Goal: Use online tool/utility: Utilize a website feature to perform a specific function

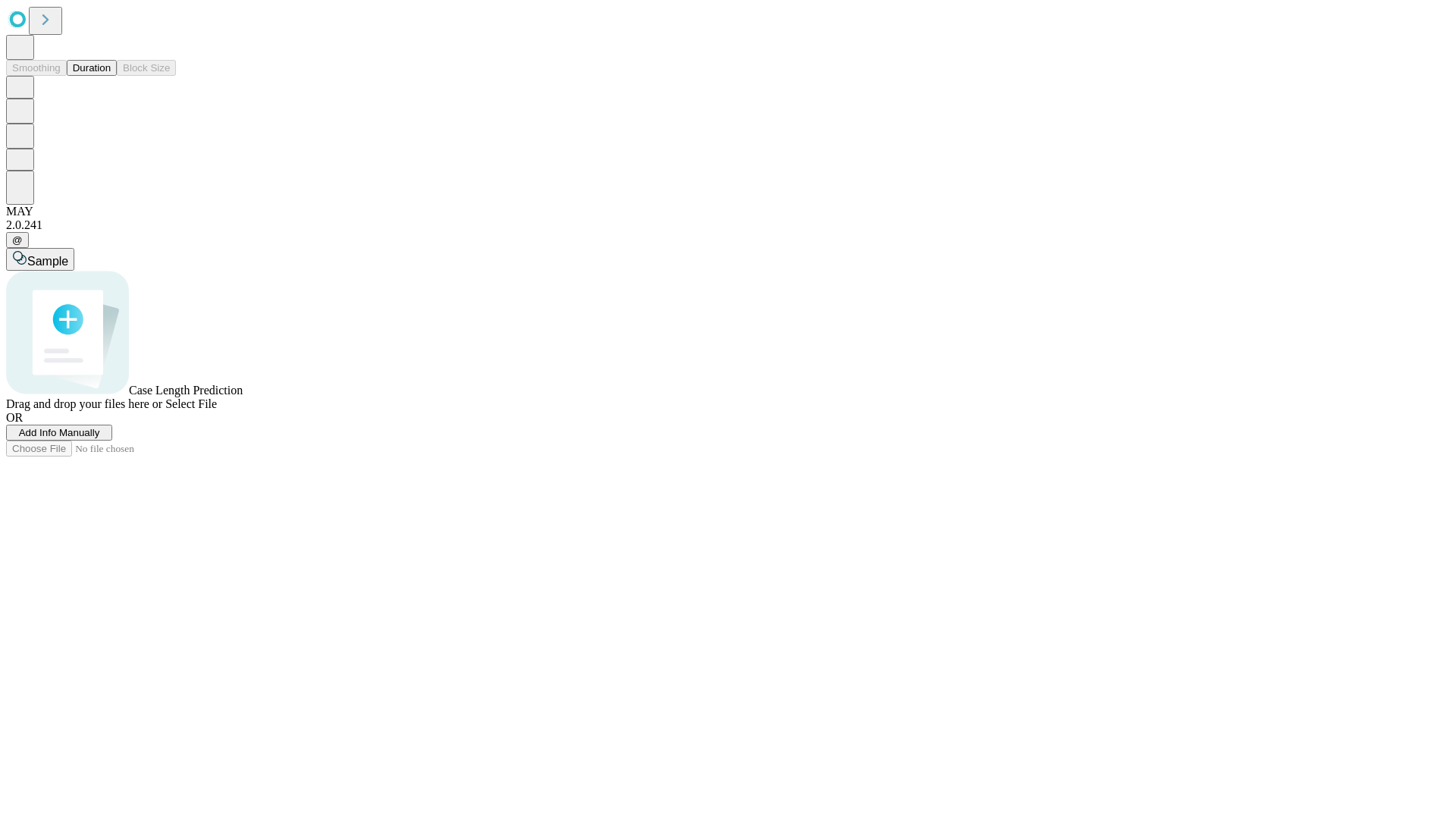
click at [111, 76] on button "Duration" at bounding box center [92, 67] width 50 height 16
click at [68, 255] on span "Sample" at bounding box center [47, 261] width 41 height 12
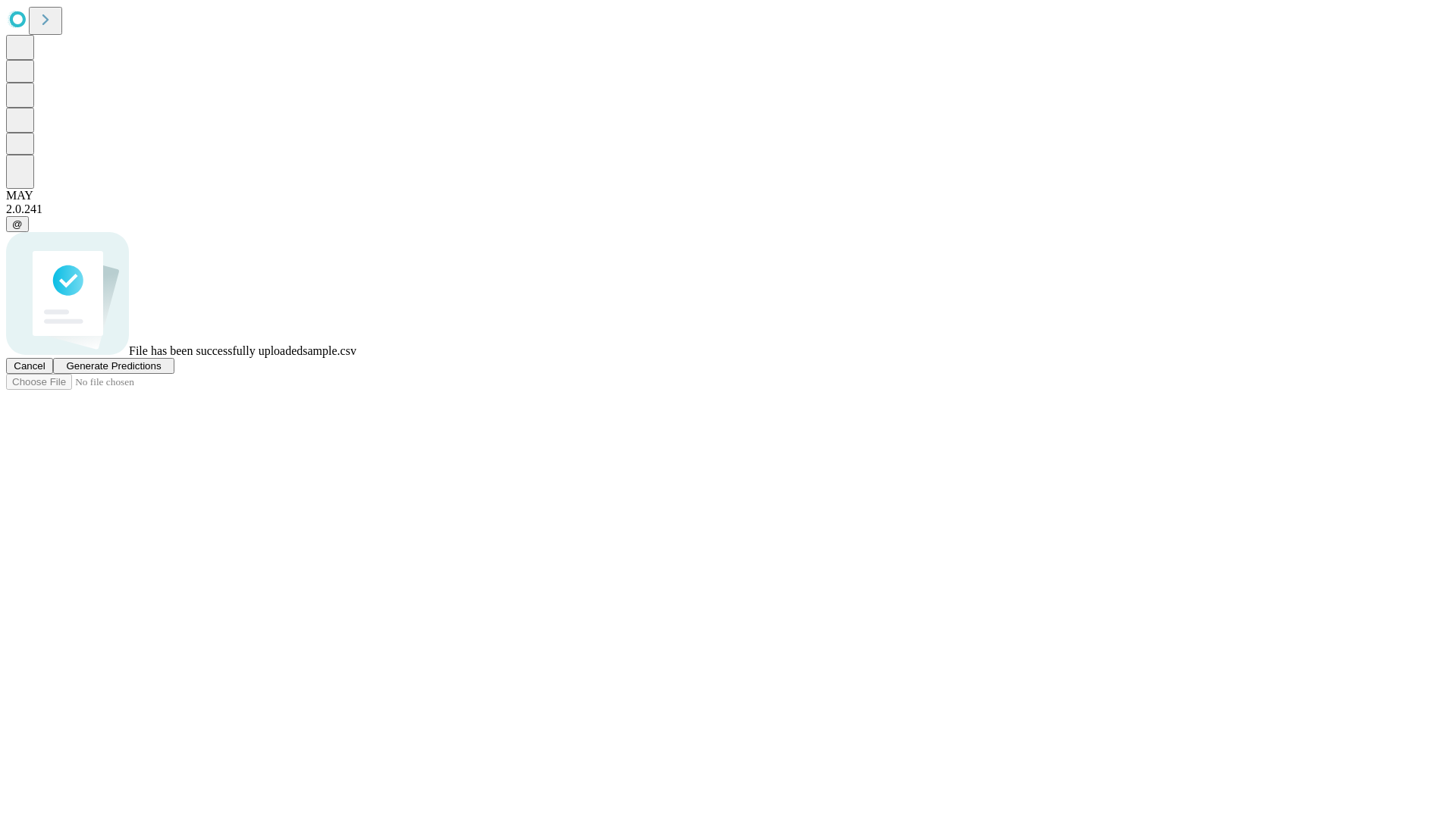
click at [161, 372] on span "Generate Predictions" at bounding box center [113, 366] width 95 height 12
